Goal: Find specific page/section: Find specific page/section

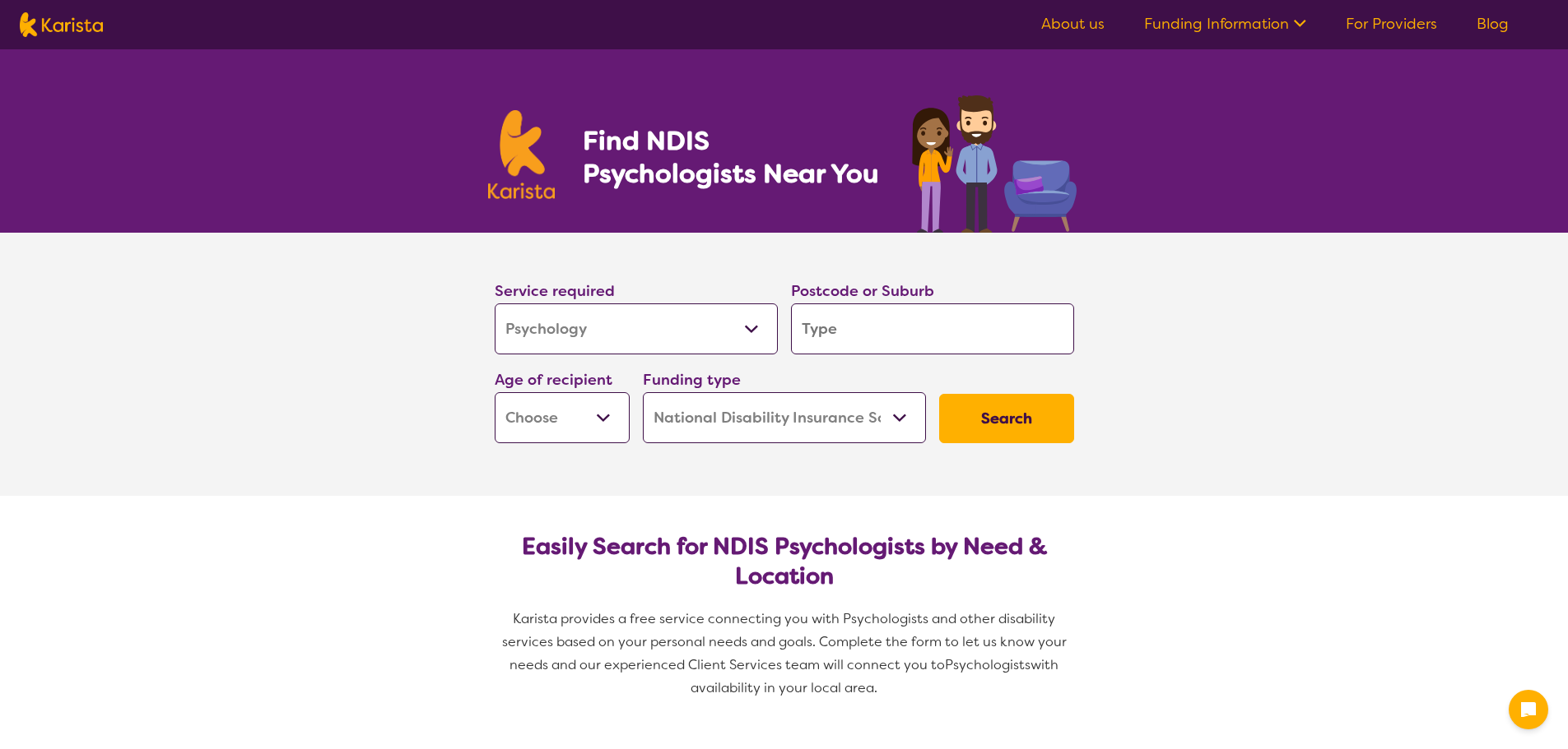
select select "Psychology"
select select "NDIS"
select select "Psychology"
select select "NDIS"
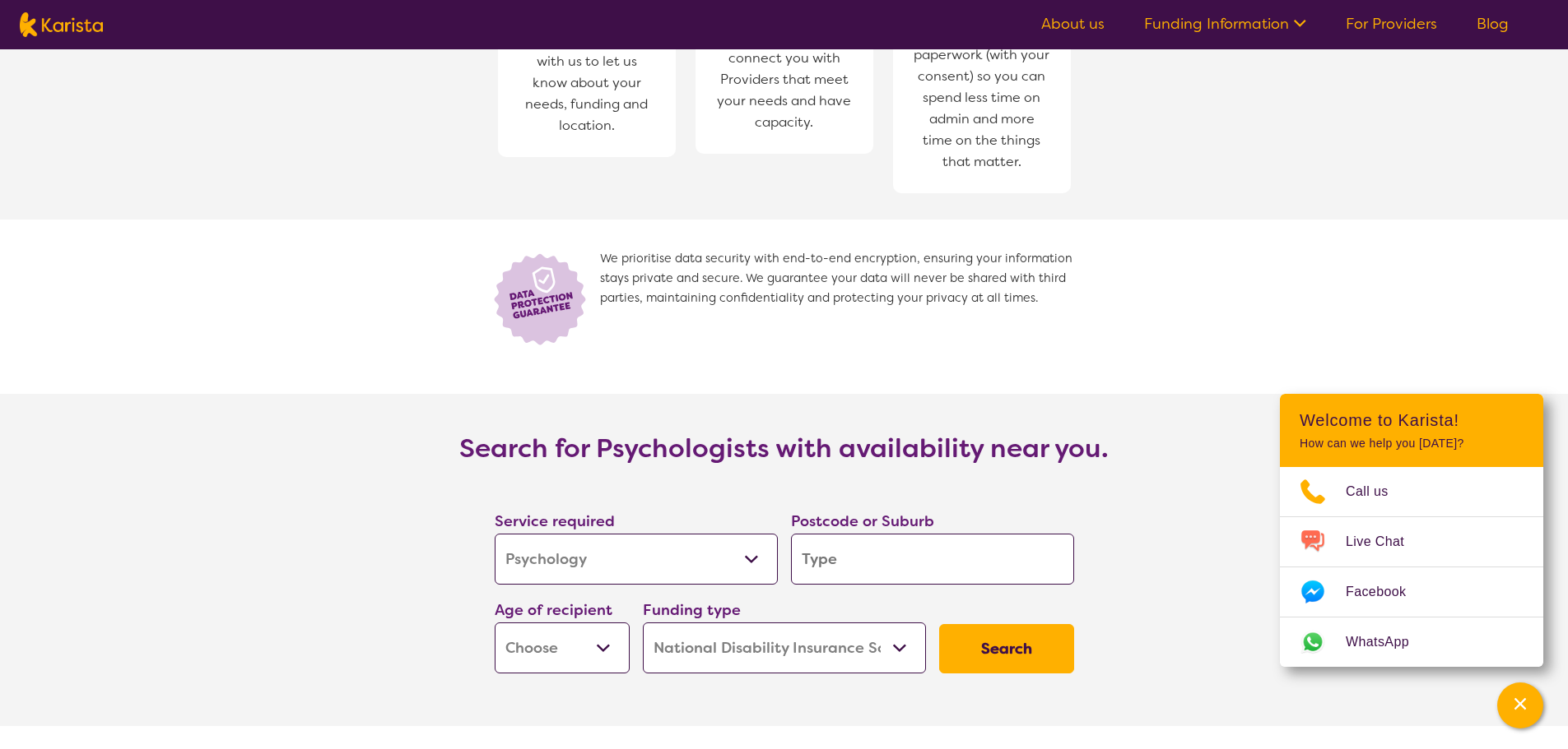
scroll to position [2303, 0]
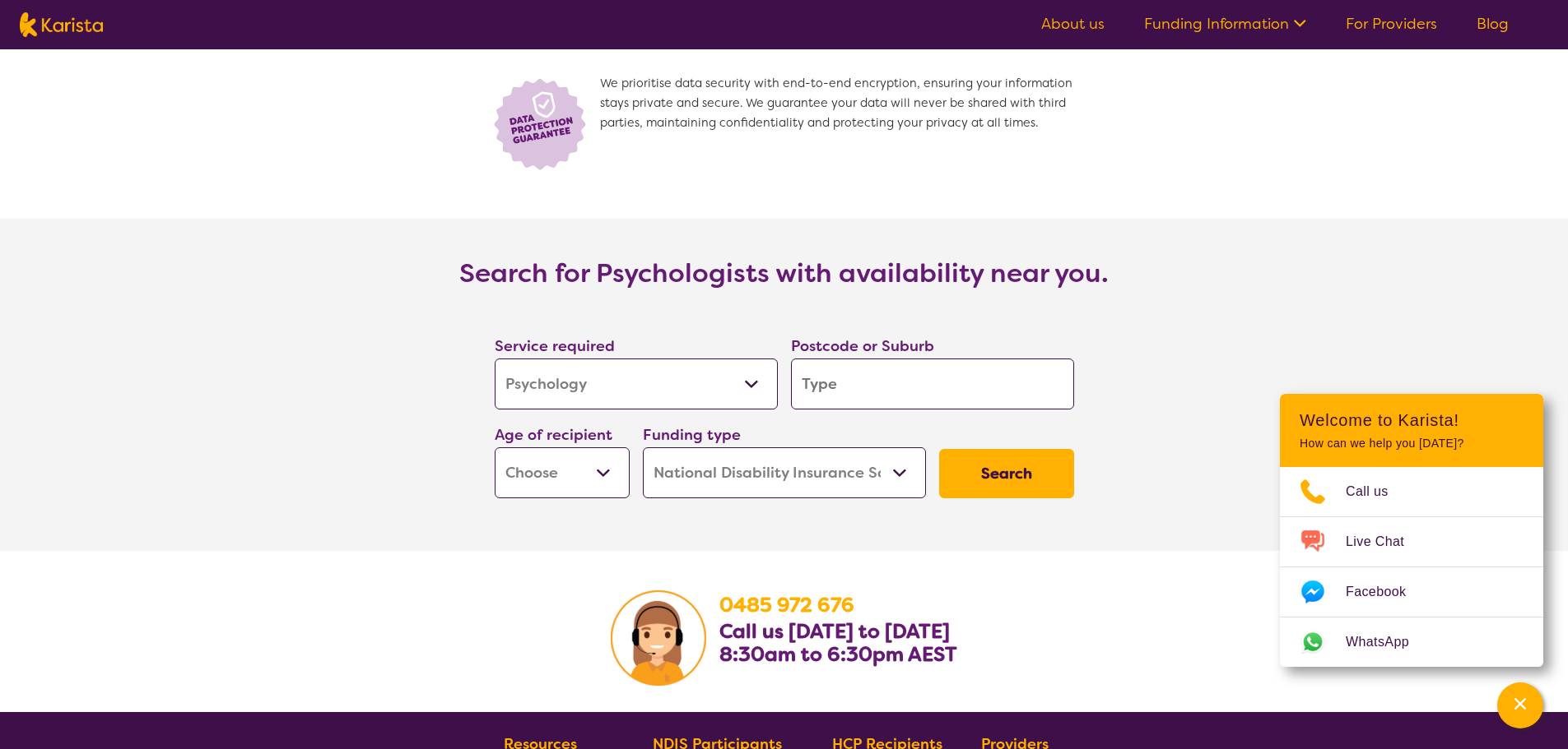
click at [613, 448] on select "Early Childhood - 0 to 9 Child - 10 to 11 Adolescent - 12 to 17 Adult - 18 to 6…" at bounding box center [562, 473] width 135 height 51
select select "AD"
click at [495, 448] on select "Early Childhood - 0 to 9 Child - 10 to 11 Adolescent - 12 to 17 Adult - 18 to 6…" at bounding box center [562, 473] width 135 height 51
select select "AD"
click at [844, 368] on input "search" at bounding box center [933, 384] width 283 height 51
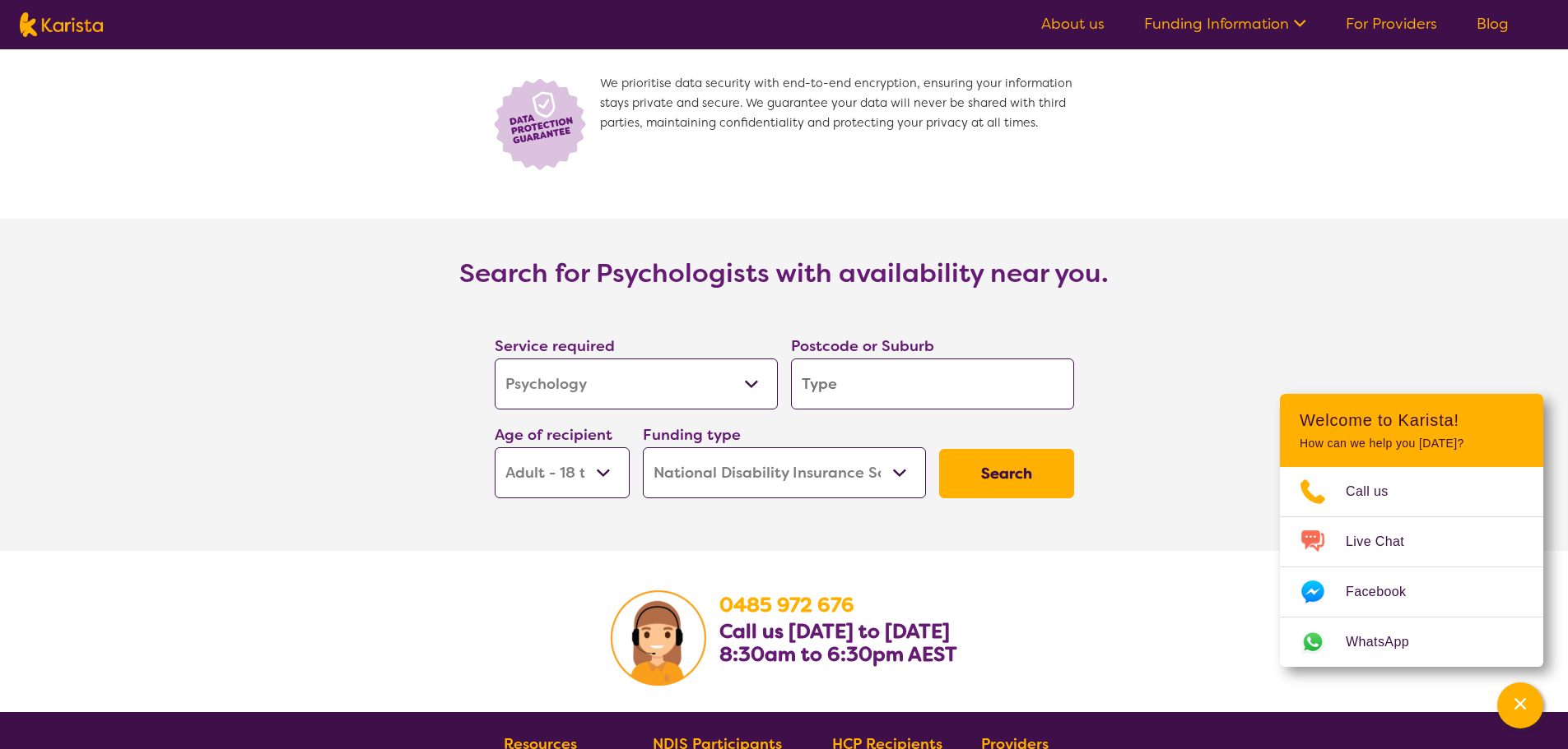
type input "2"
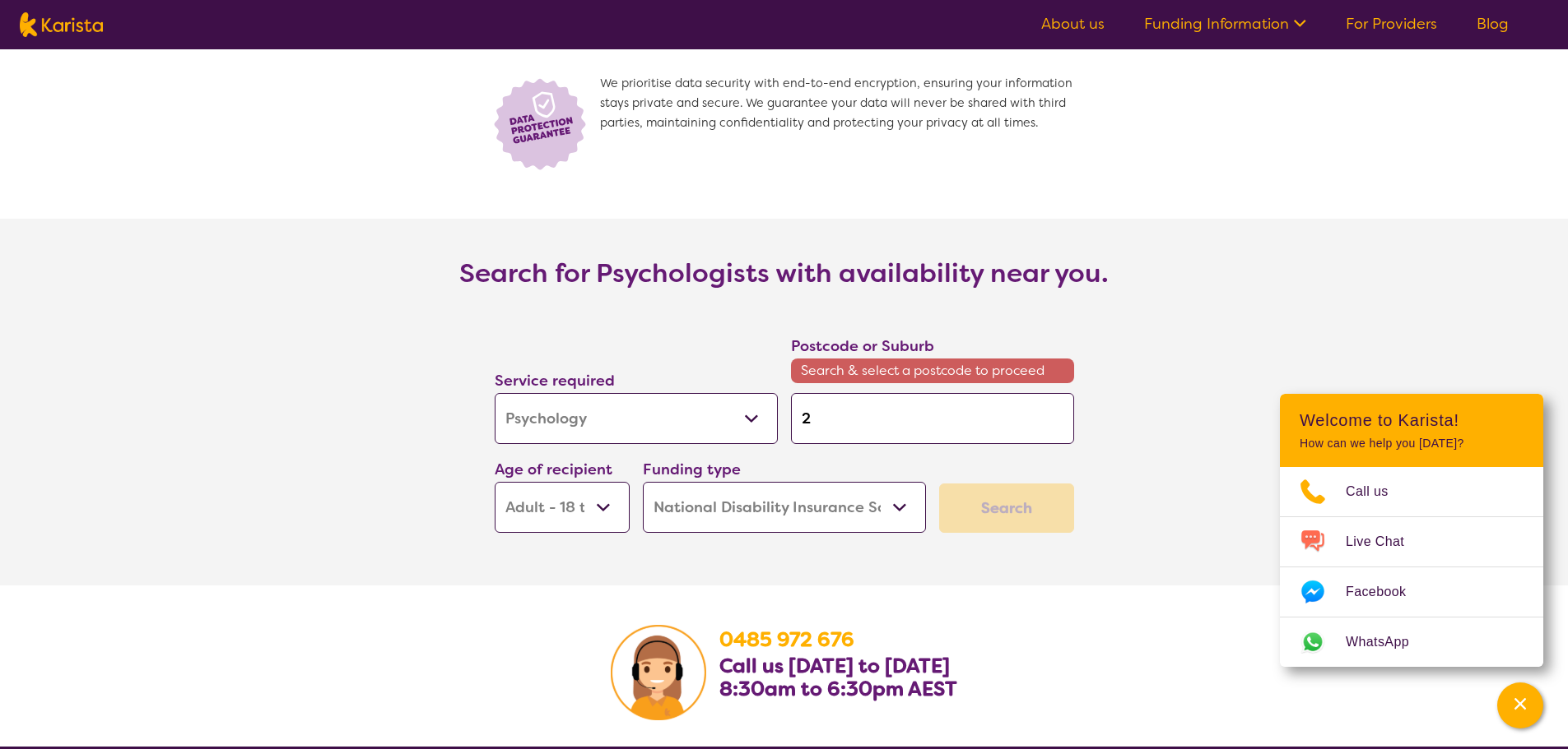
type input "26"
type input "264"
type input "2641"
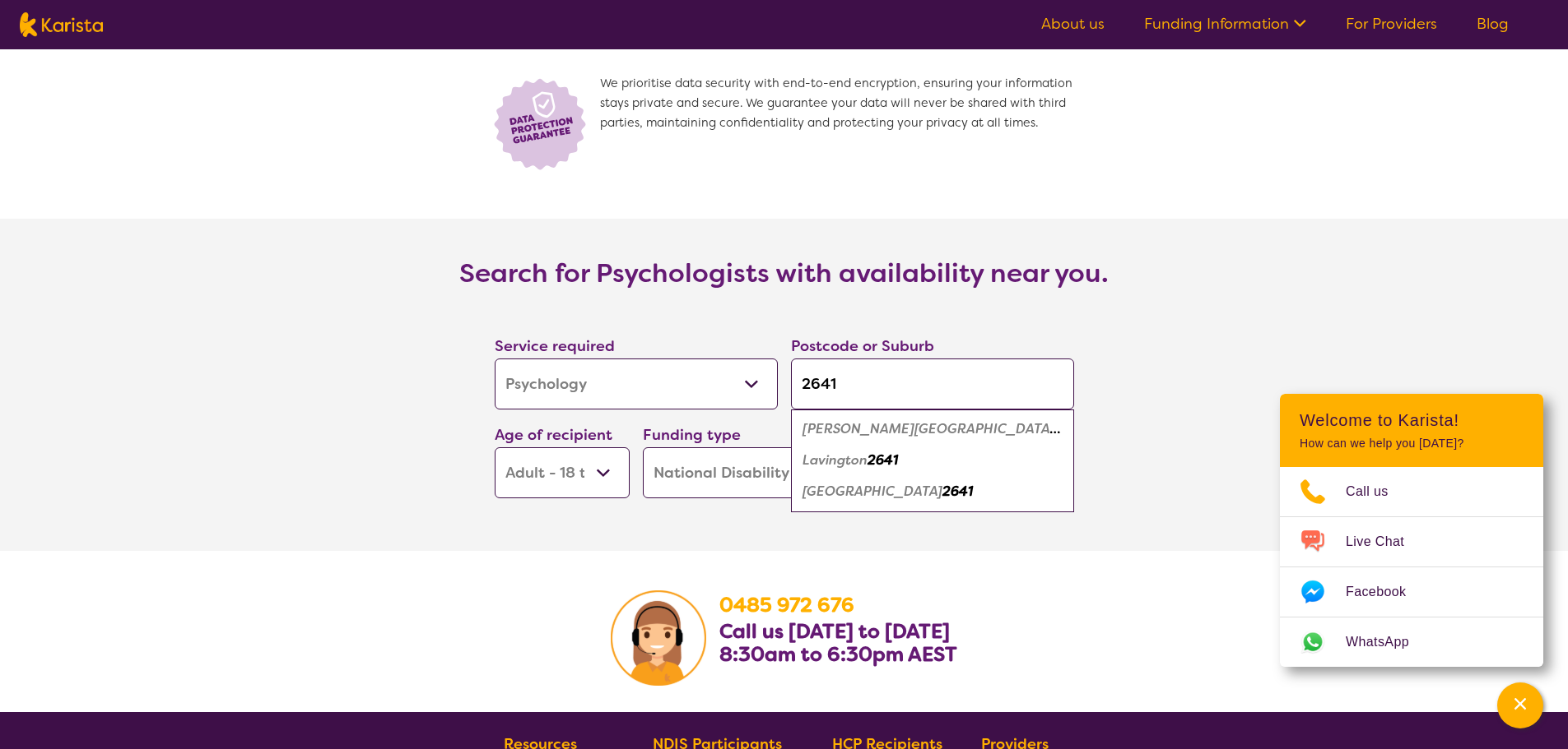
type input "264"
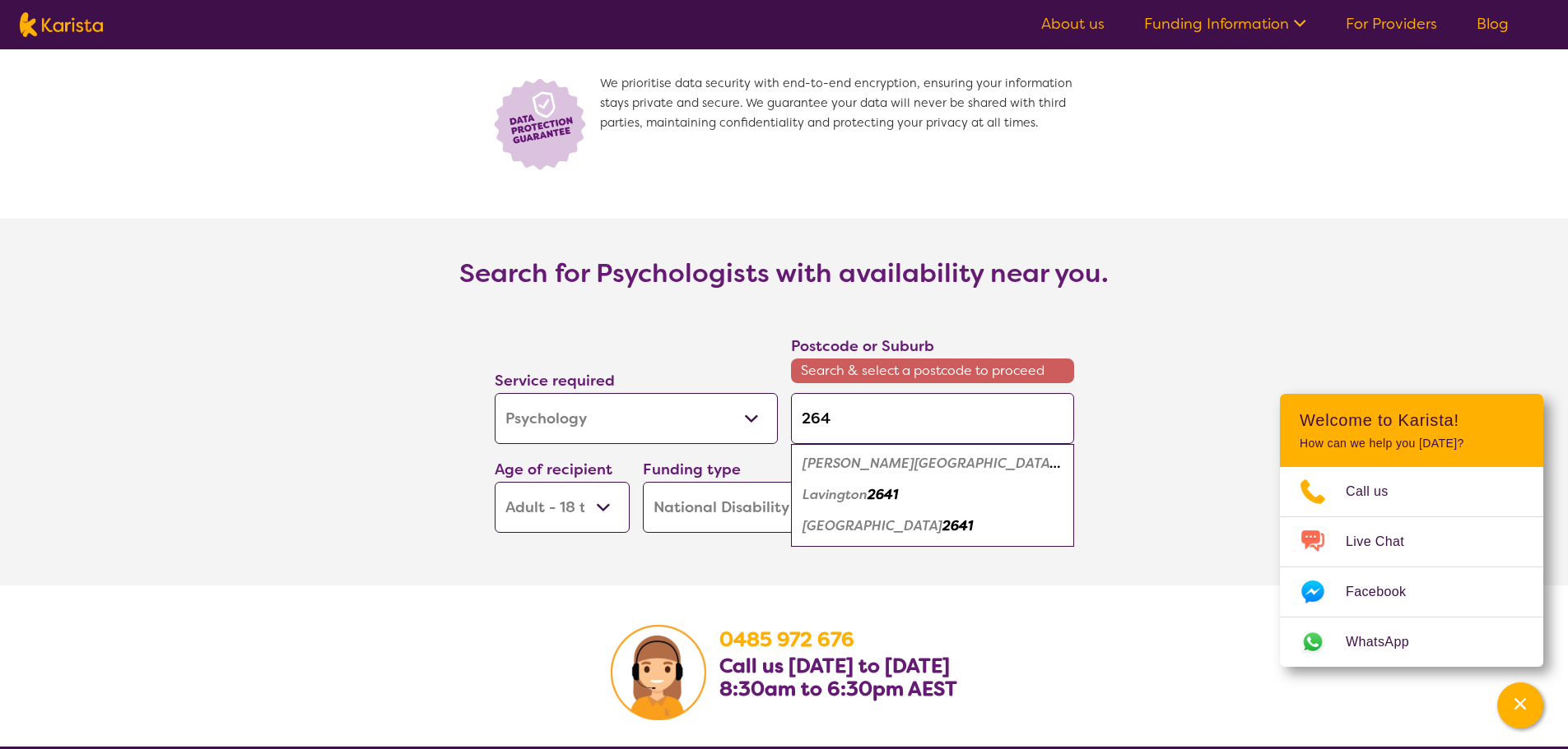
type input "2640"
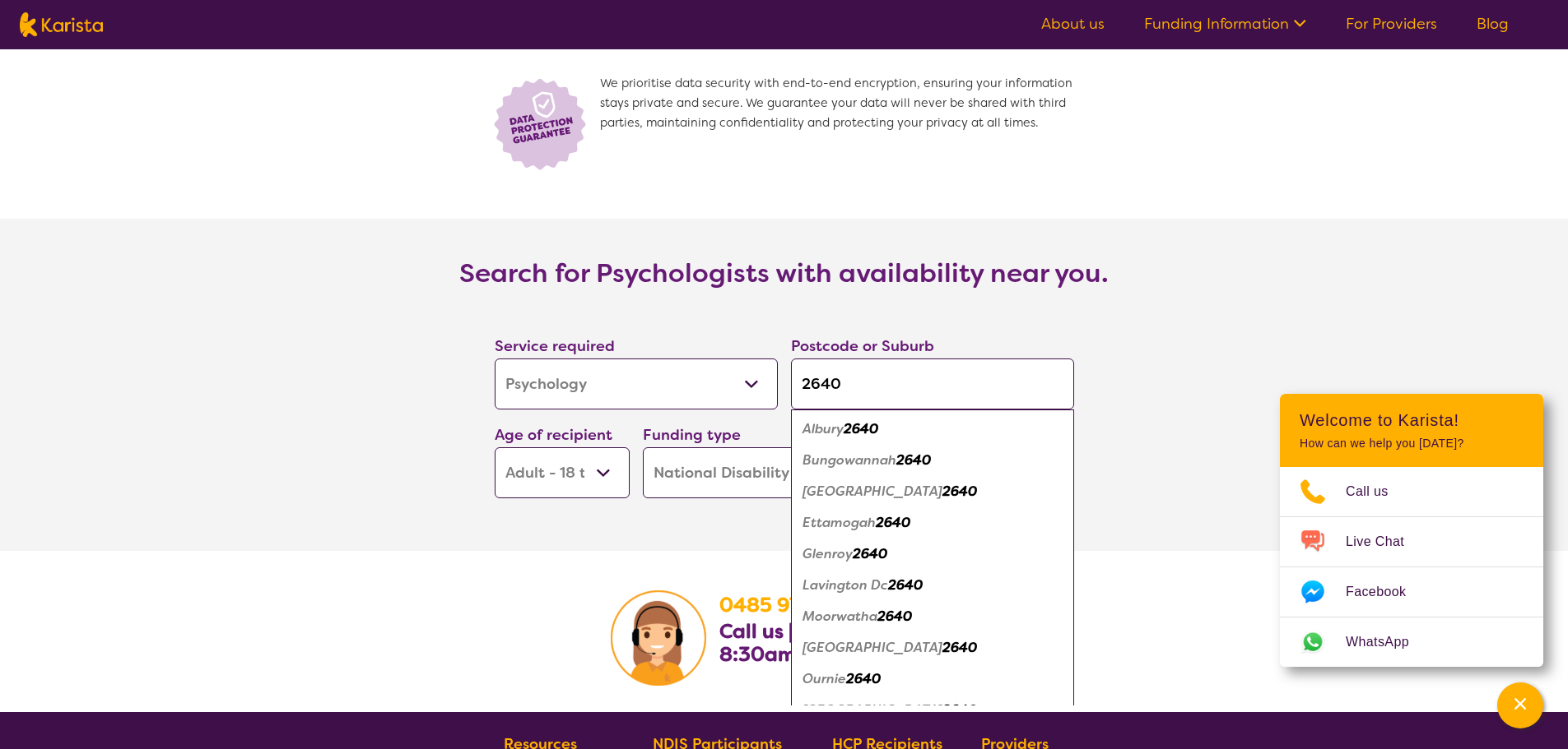
type input "2640"
click at [836, 483] on em "East Albury" at bounding box center [872, 492] width 140 height 17
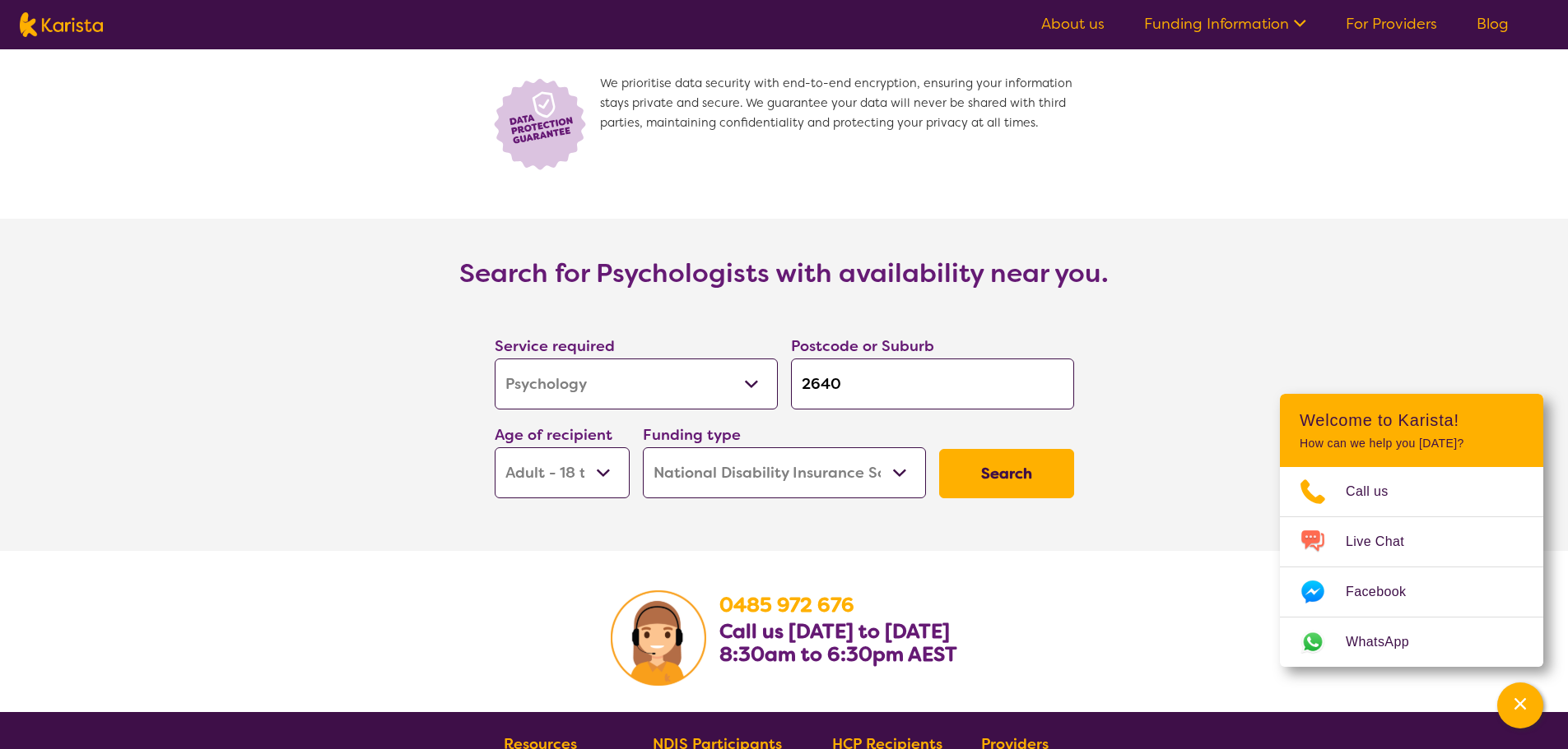
click at [1013, 457] on button "Search" at bounding box center [1007, 473] width 135 height 49
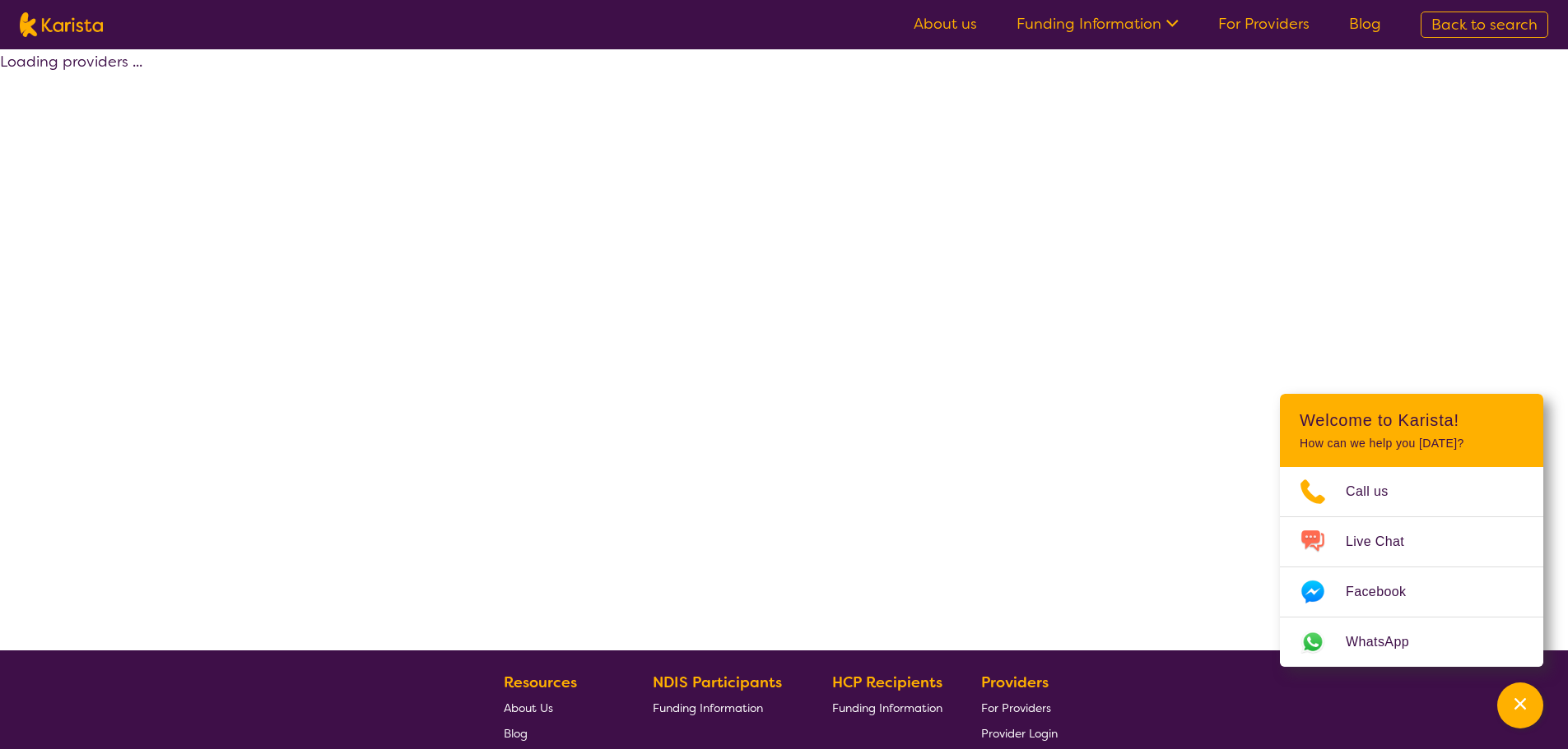
select select "by_score"
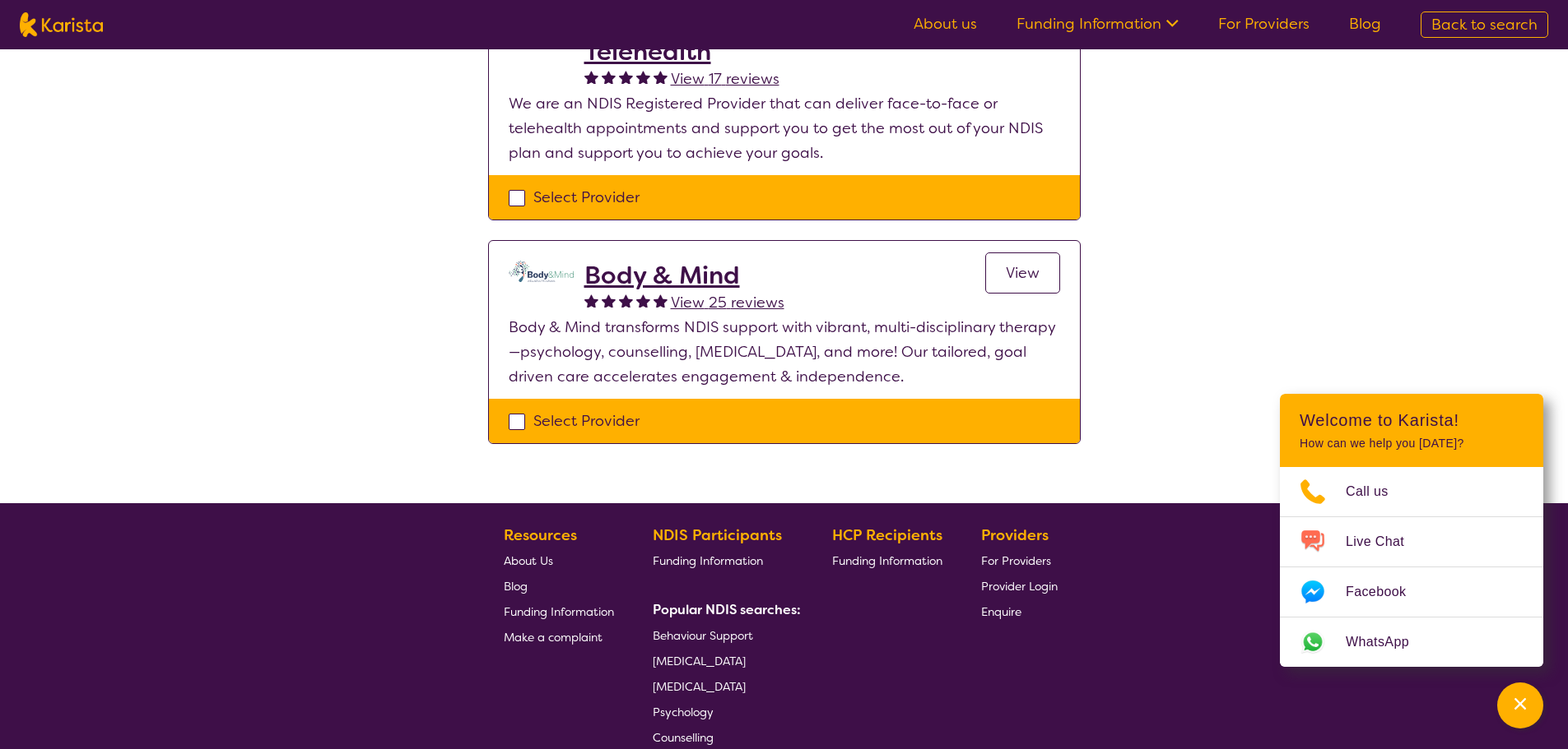
scroll to position [247, 0]
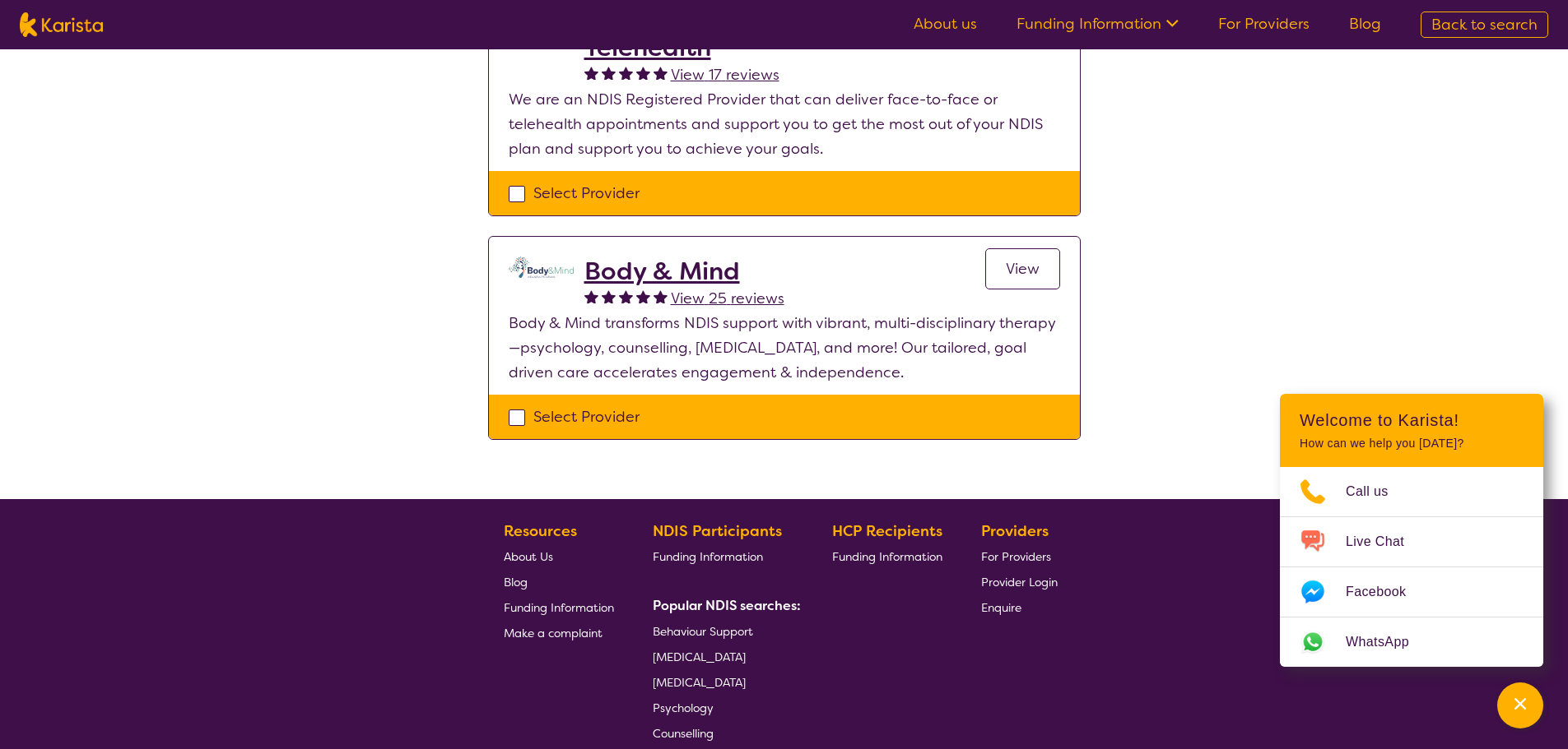
click at [528, 425] on div "Select Provider" at bounding box center [784, 417] width 552 height 25
checkbox input "true"
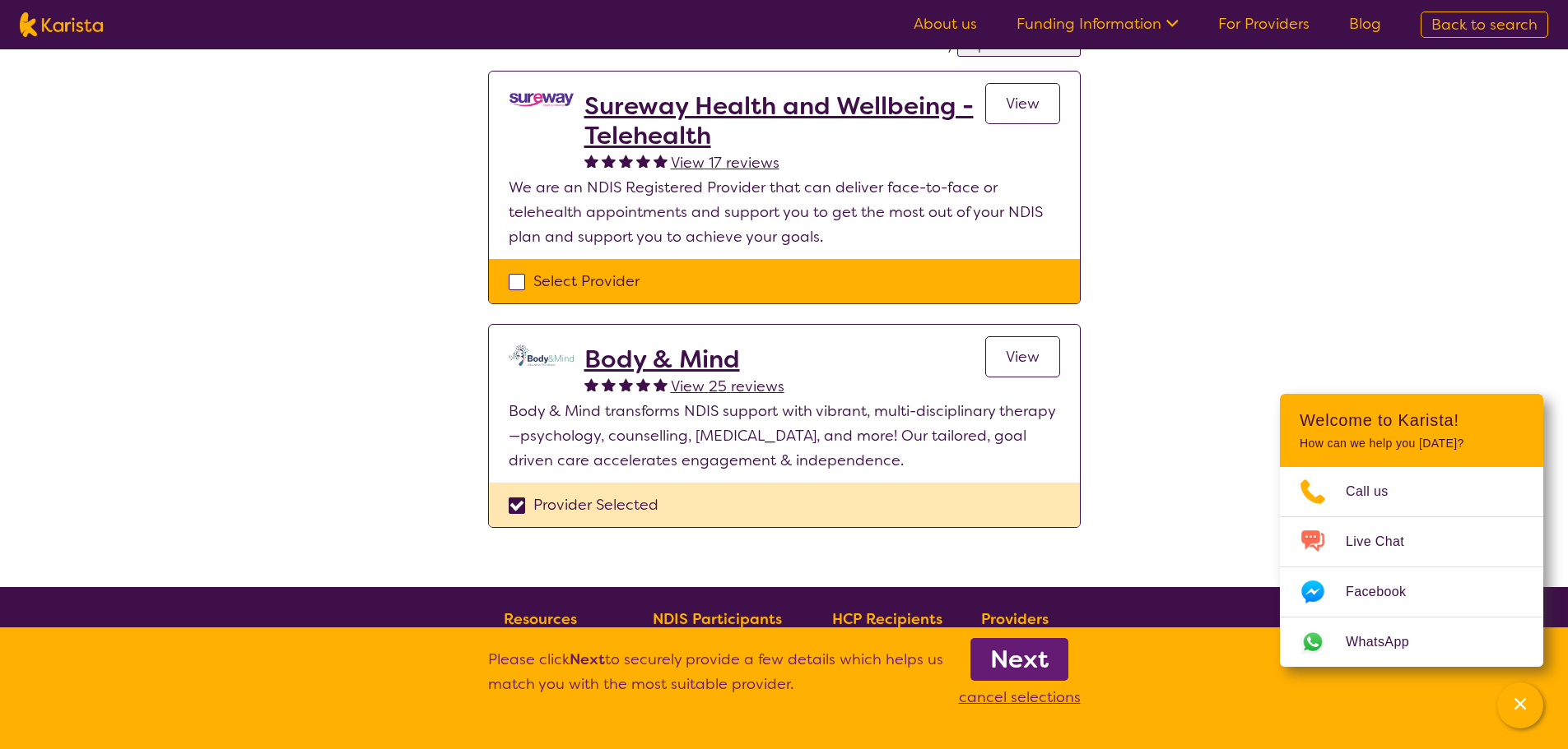
scroll to position [329, 0]
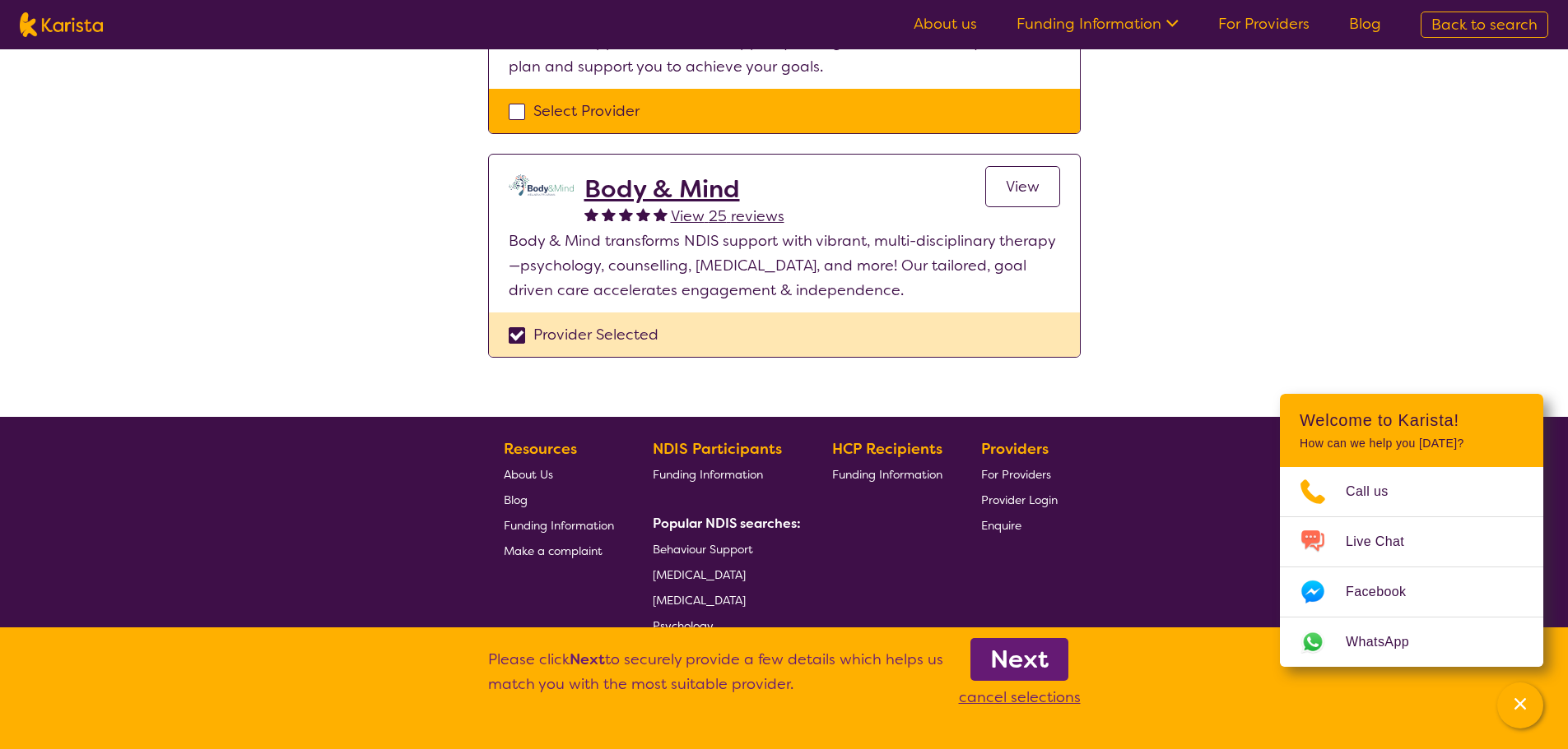
click at [1045, 196] on link "View" at bounding box center [1022, 187] width 75 height 41
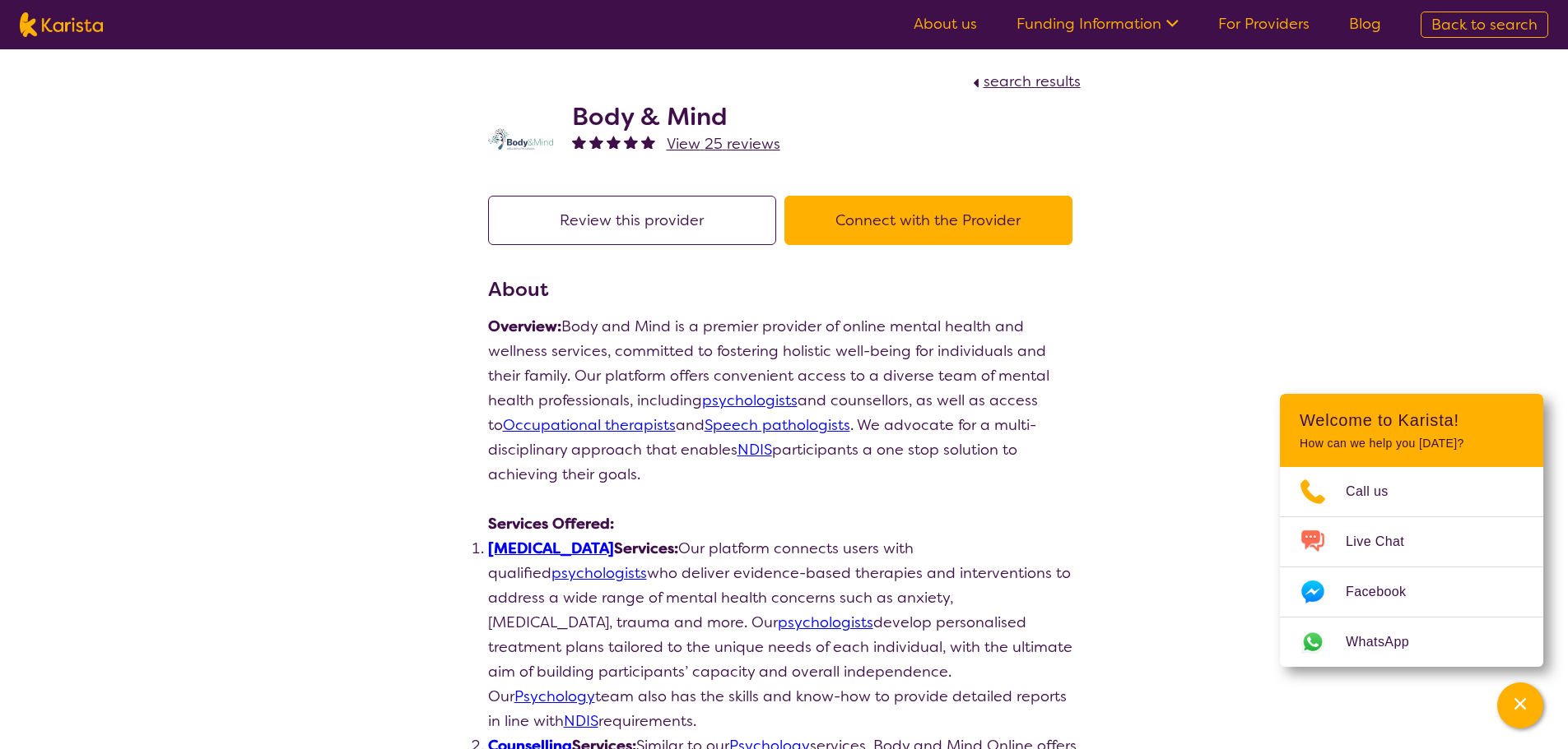
click at [704, 407] on link "psychologists" at bounding box center [749, 400] width 96 height 20
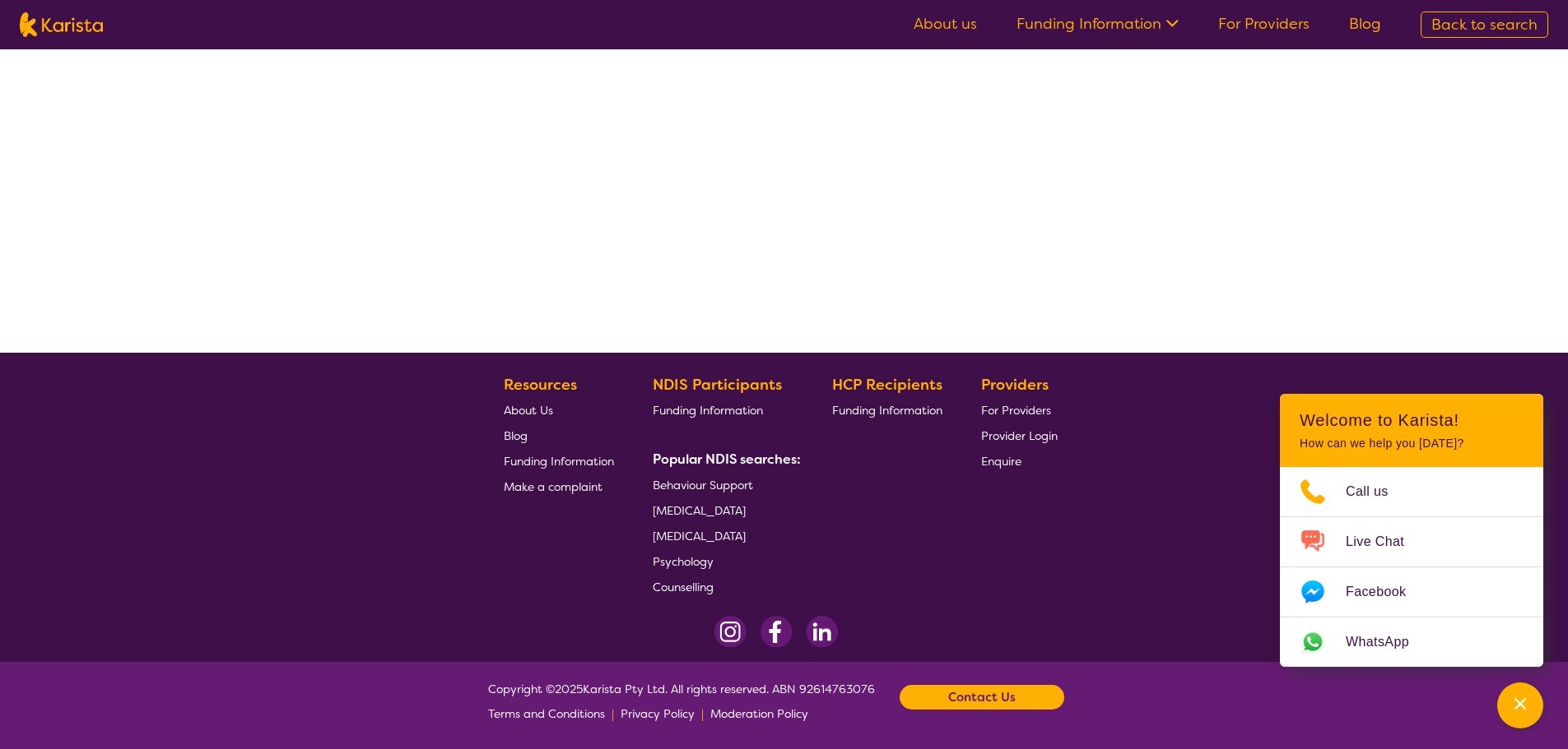
select select "by_score"
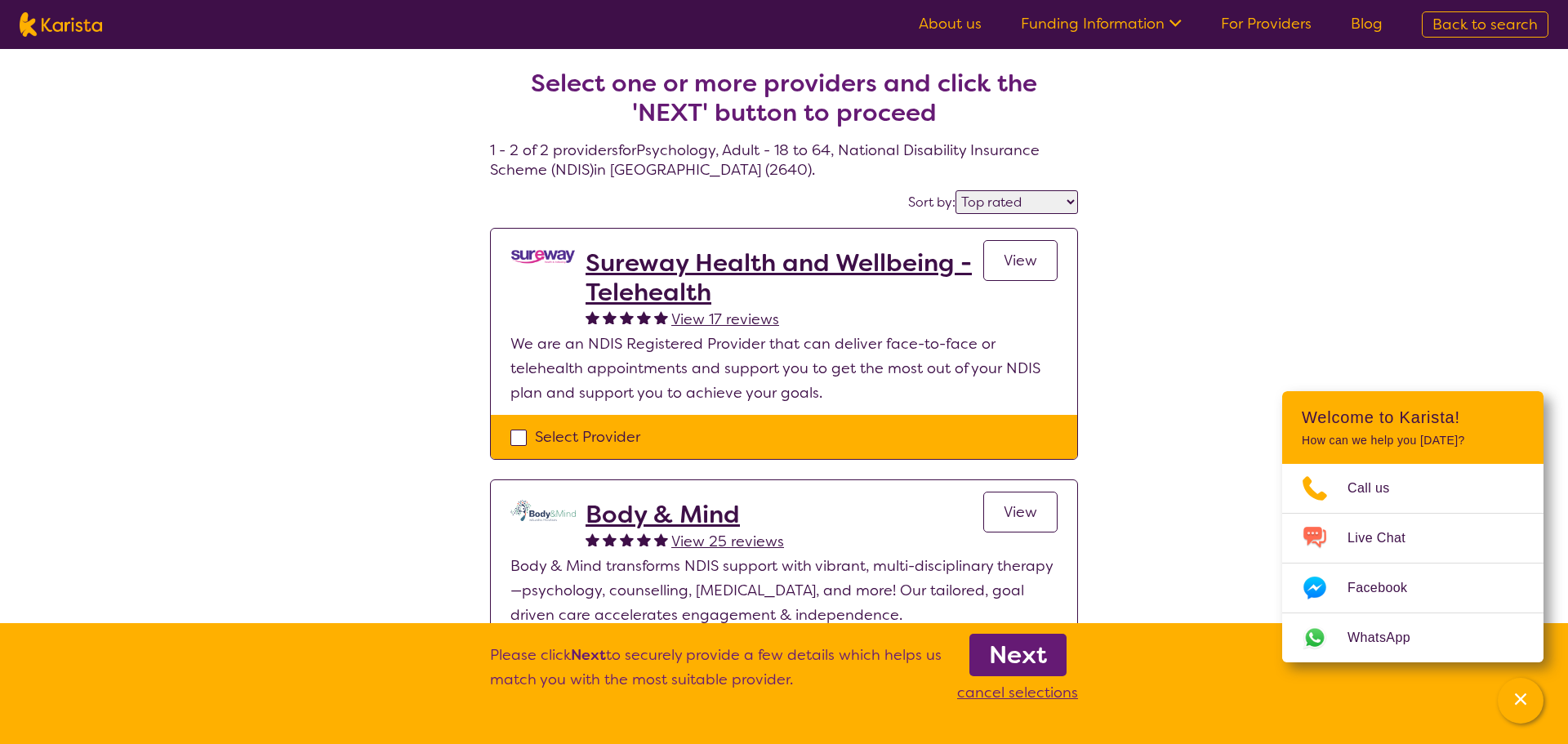
select select "Psychology"
select select "AD"
select select "NDIS"
select select "Psychology"
select select "AD"
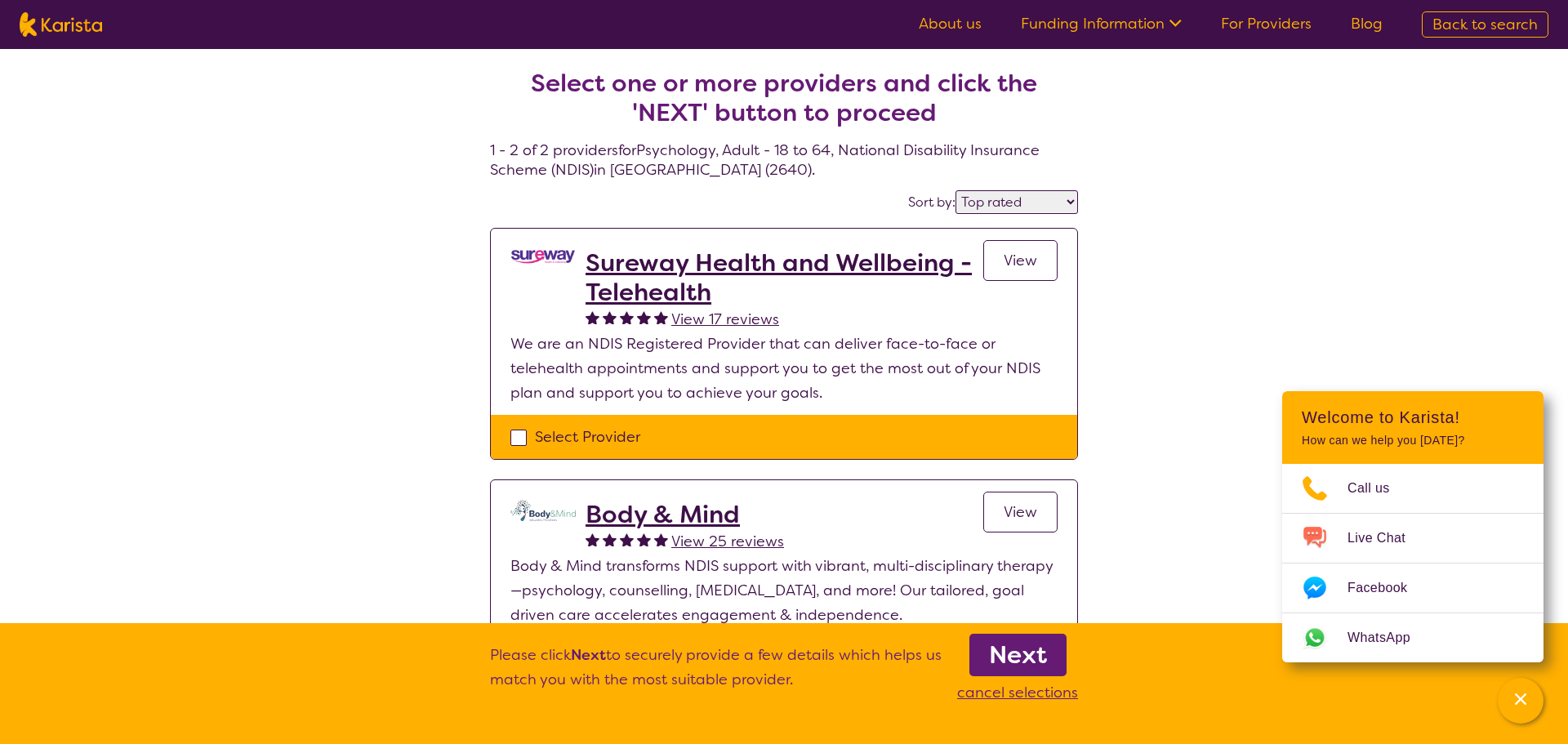
select select "NDIS"
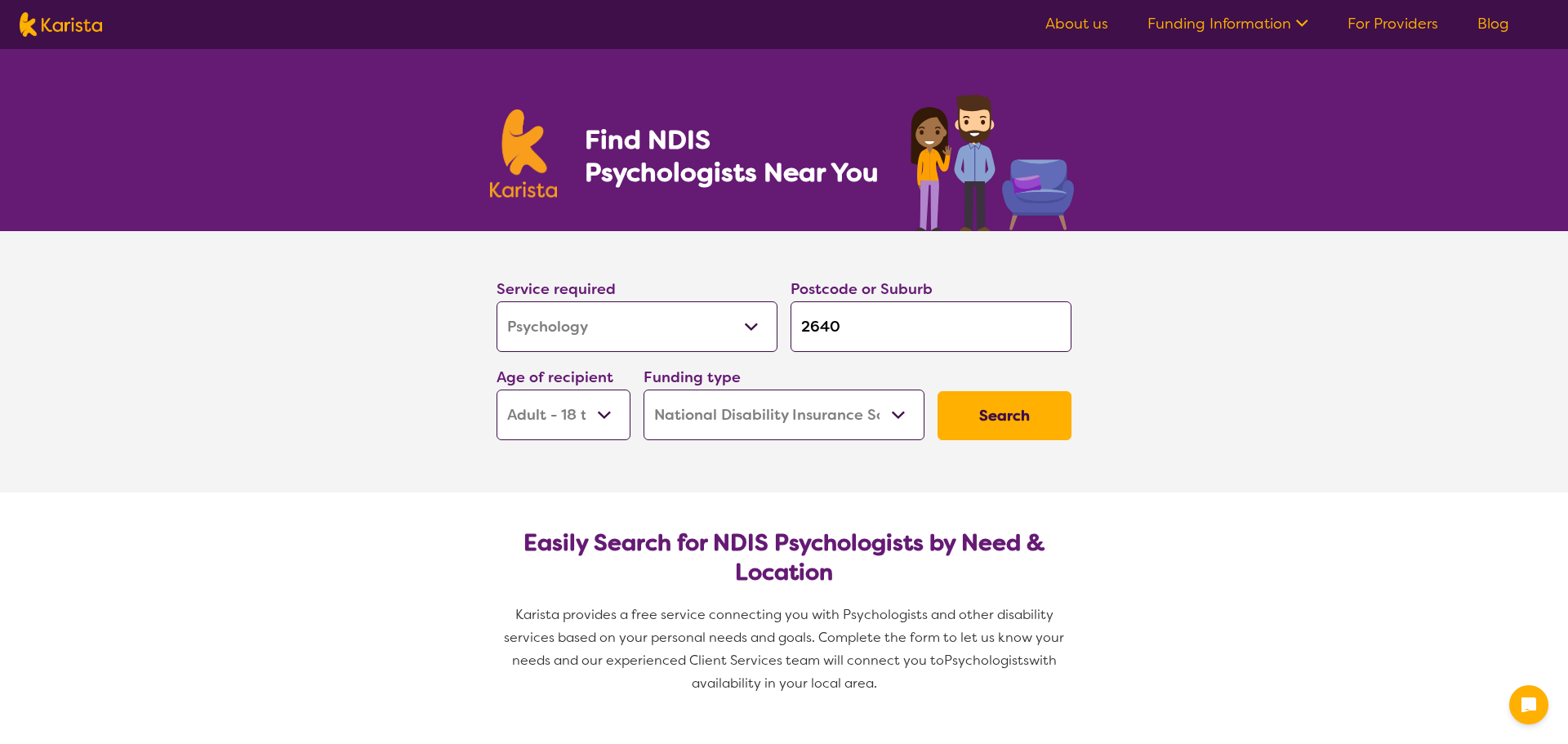
select select "Psychology"
select select "AD"
select select "NDIS"
select select "Psychology"
select select "AD"
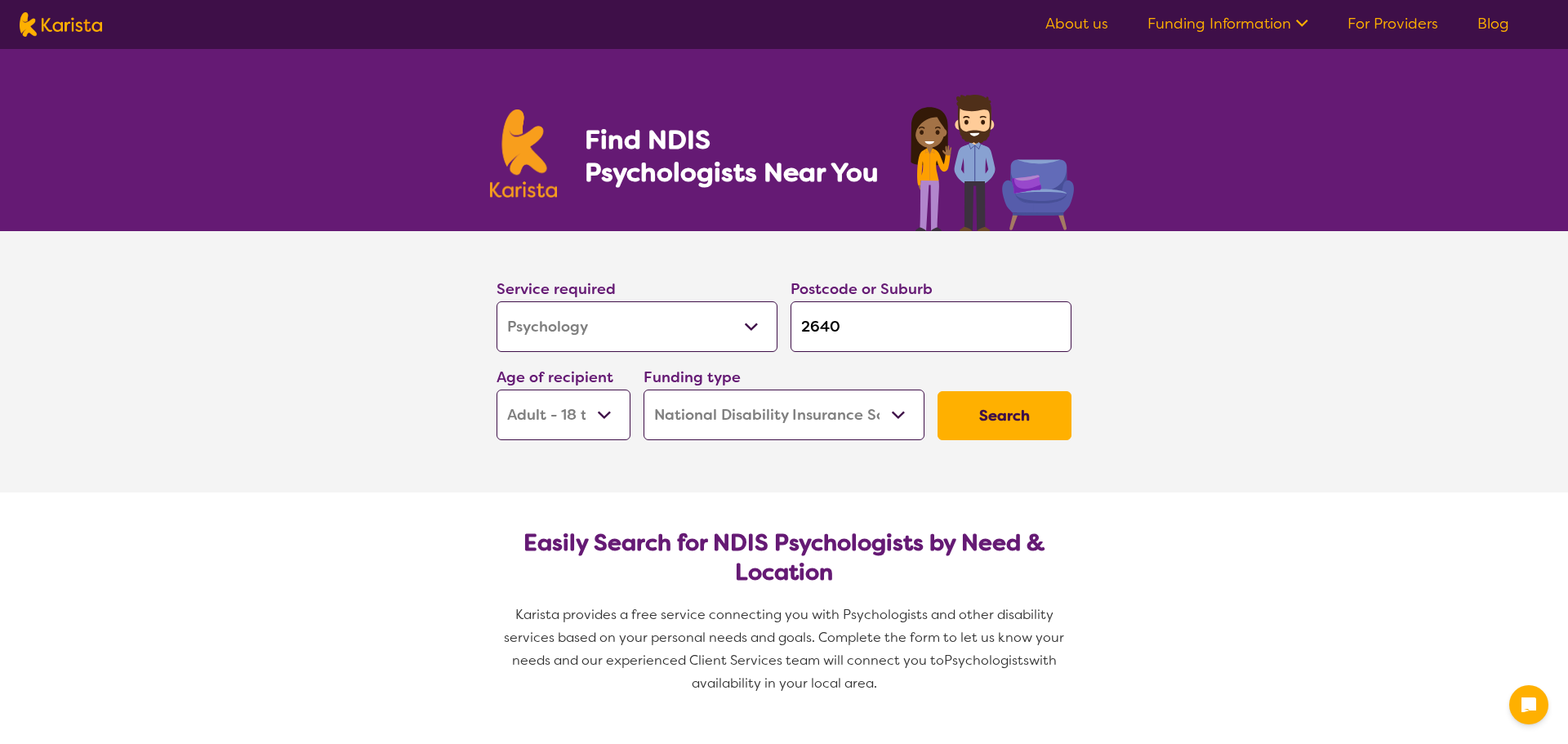
select select "NDIS"
